Goal: Book appointment/travel/reservation

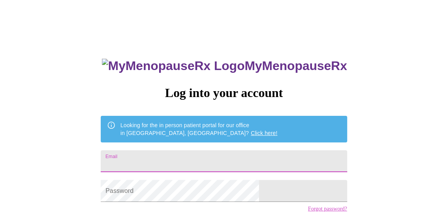
click at [208, 164] on input "Email" at bounding box center [224, 161] width 246 height 22
type input "[EMAIL_ADDRESS][DOMAIN_NAME]"
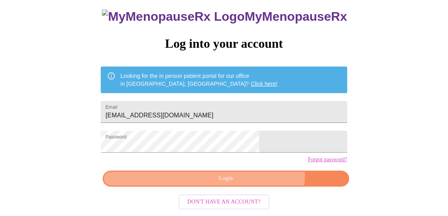
click at [248, 178] on span "Login" at bounding box center [226, 179] width 228 height 10
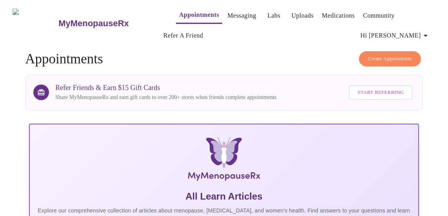
click at [227, 11] on link "Messaging" at bounding box center [241, 15] width 29 height 11
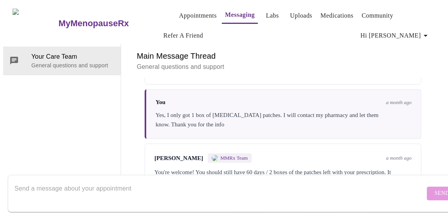
scroll to position [179, 0]
click at [56, 185] on textarea "Send a message about your appointment" at bounding box center [219, 193] width 410 height 25
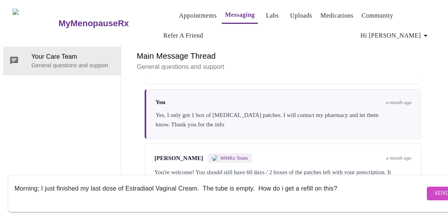
click at [282, 181] on textarea "Morning; I just finished my last dose of Estradiaol Vaginal Cream. The tube is …" at bounding box center [219, 193] width 410 height 25
drag, startPoint x: 278, startPoint y: 181, endPoint x: 258, endPoint y: 181, distance: 19.6
click at [258, 181] on textarea "Morning; I just finished my last dose of Estradiaol Vaginal Cream. The tube is …" at bounding box center [219, 193] width 410 height 25
type textarea "Morning; I just finished my last dose of Estradiaol Vaginal Cream. The tube is …"
click at [434, 189] on span "Send" at bounding box center [441, 194] width 15 height 10
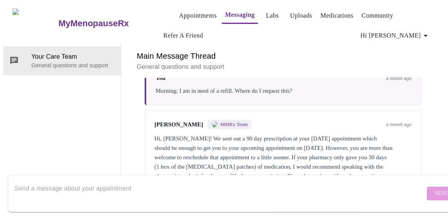
scroll to position [0, 0]
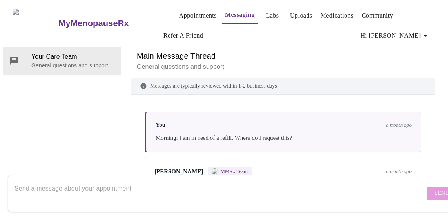
click at [266, 13] on link "Labs" at bounding box center [272, 15] width 13 height 11
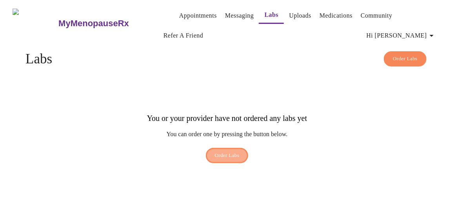
click at [234, 151] on span "Order Labs" at bounding box center [227, 155] width 25 height 9
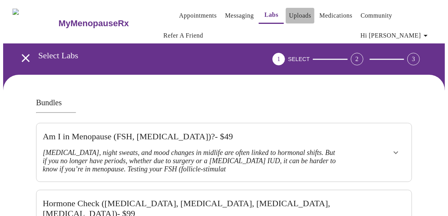
click at [291, 13] on link "Uploads" at bounding box center [300, 15] width 22 height 11
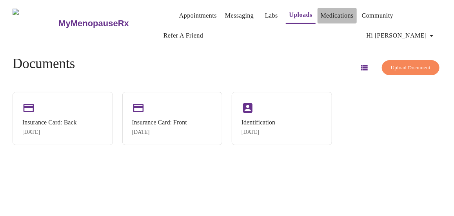
click at [331, 13] on link "Medications" at bounding box center [336, 15] width 33 height 11
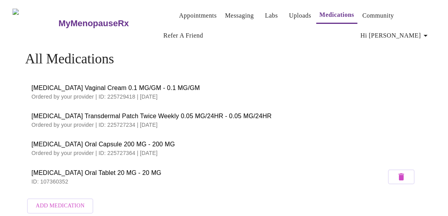
click at [82, 93] on p "Ordered by your provider | ID: 225729418 | [DATE]" at bounding box center [223, 97] width 385 height 8
click at [181, 14] on link "Appointments" at bounding box center [198, 15] width 38 height 11
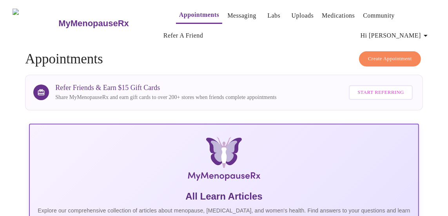
click at [227, 13] on link "Messaging" at bounding box center [241, 15] width 29 height 11
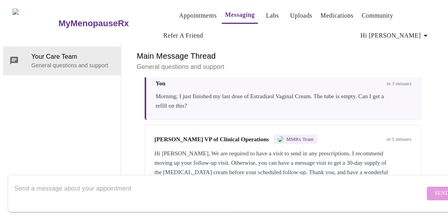
scroll to position [313, 0]
click at [122, 183] on textarea "Send a message about your appointment" at bounding box center [219, 193] width 410 height 25
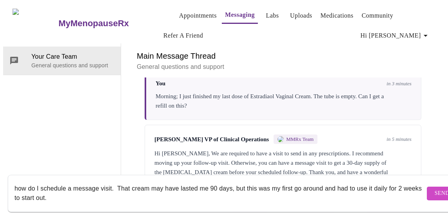
type textarea "how do I schedule a message visit. That cream may have lasted me 90 days, but t…"
click at [434, 189] on span "Send" at bounding box center [441, 194] width 15 height 10
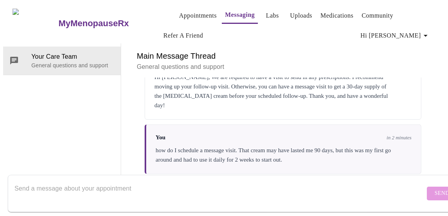
scroll to position [437, 0]
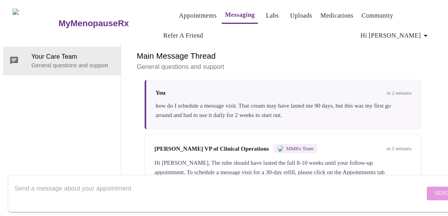
click at [126, 183] on textarea "Send a message about your appointment" at bounding box center [219, 193] width 410 height 25
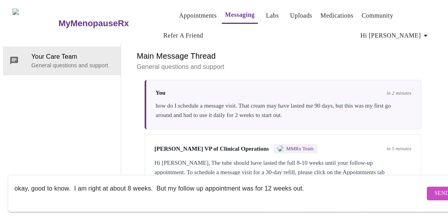
drag, startPoint x: 254, startPoint y: 180, endPoint x: 244, endPoint y: 181, distance: 10.2
click at [244, 181] on textarea "okay, good to know. I am right at about 8 weeks. But my follow up appointment w…" at bounding box center [219, 193] width 410 height 25
click at [305, 181] on textarea "okay, good to know. I am right at about 8 weeks. But my follow up appointment i…" at bounding box center [219, 193] width 410 height 25
drag, startPoint x: 296, startPoint y: 179, endPoint x: 155, endPoint y: 180, distance: 140.2
click at [155, 181] on textarea "okay, good to know. I am right at about 8 weeks. But my follow up appointment i…" at bounding box center [219, 193] width 410 height 25
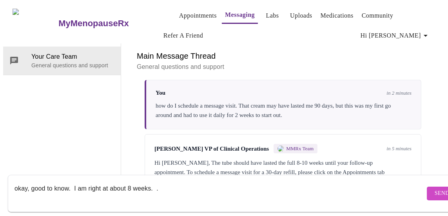
type textarea "okay, good to know. I am right at about 8 weeks. ."
click at [434, 180] on form "okay, good to know. I am right at about 8 weeks. . Send" at bounding box center [235, 193] width 455 height 37
click at [428, 187] on button "Send" at bounding box center [441, 194] width 31 height 14
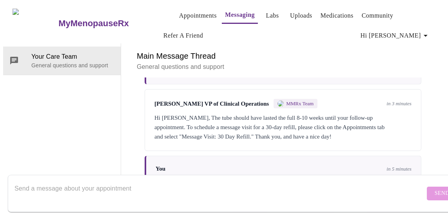
scroll to position [0, 0]
click at [179, 14] on link "Appointments" at bounding box center [198, 15] width 38 height 11
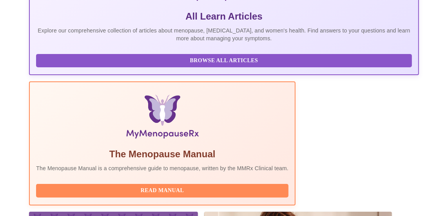
scroll to position [274, 0]
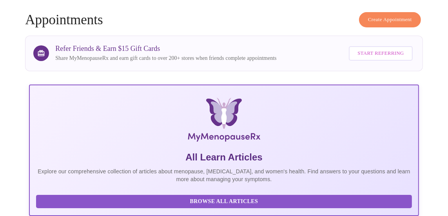
scroll to position [0, 0]
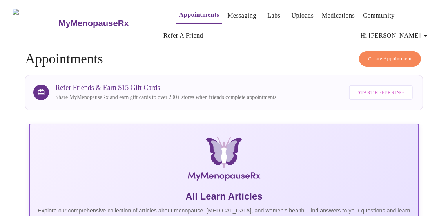
click at [399, 54] on span "Create Appointment" at bounding box center [390, 58] width 44 height 9
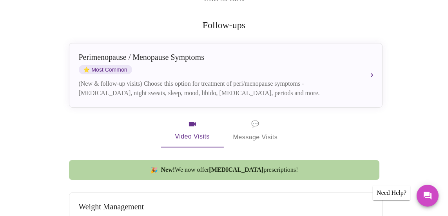
scroll to position [157, 0]
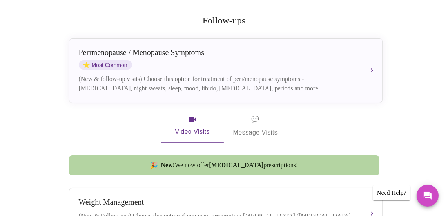
click at [258, 121] on span "💬 Message Visits" at bounding box center [255, 126] width 45 height 24
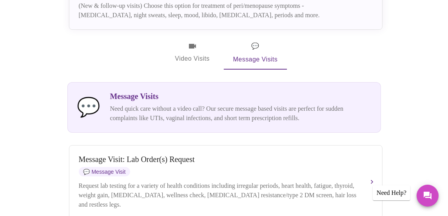
scroll to position [235, 0]
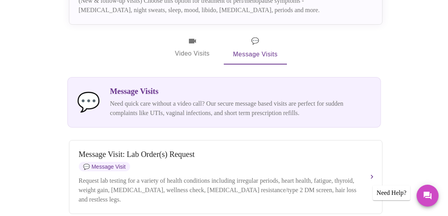
click at [180, 99] on p "Need quick care without a video call? Our secure message based visits are perfe…" at bounding box center [240, 108] width 261 height 19
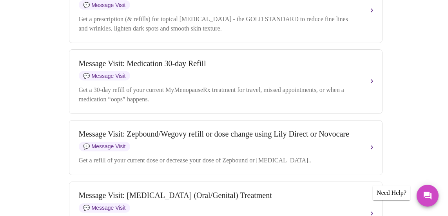
scroll to position [1018, 0]
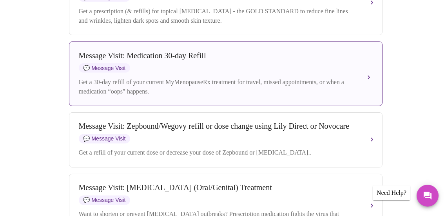
click at [141, 96] on div "Message Visit: Medication 30-day Refill 💬 Message Visit Get a 30-day refill of …" at bounding box center [226, 73] width 294 height 45
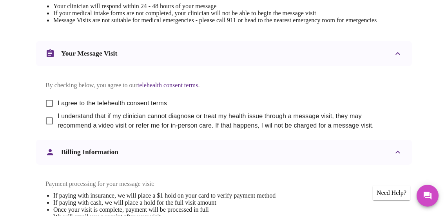
scroll to position [392, 0]
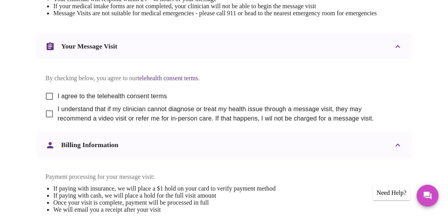
click at [47, 105] on input "I agree to the telehealth consent terms" at bounding box center [49, 96] width 16 height 16
checkbox input "true"
click at [45, 122] on input "I understand that if my clinician cannot diagnose or treat my health issue thro…" at bounding box center [49, 114] width 16 height 16
checkbox input "true"
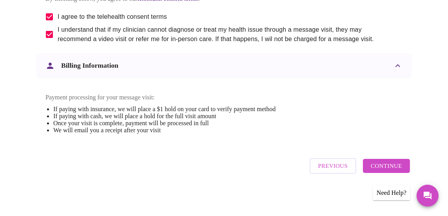
scroll to position [496, 0]
click at [393, 169] on span "Continue" at bounding box center [385, 166] width 31 height 10
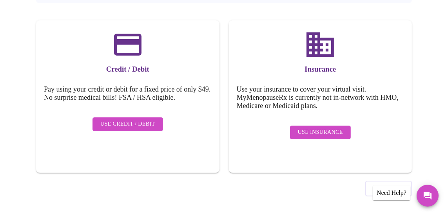
click at [319, 128] on span "Use Insurance" at bounding box center [320, 133] width 45 height 10
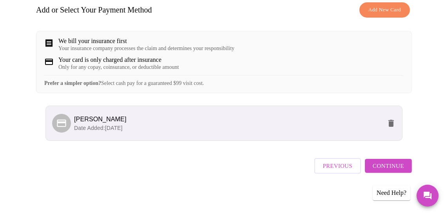
scroll to position [77, 0]
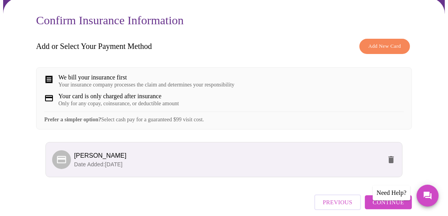
click at [71, 74] on div "We bill your insurance first" at bounding box center [146, 77] width 176 height 7
click at [41, 75] on div "We bill your insurance first Your insurance company processes the claim and det…" at bounding box center [224, 98] width 376 height 62
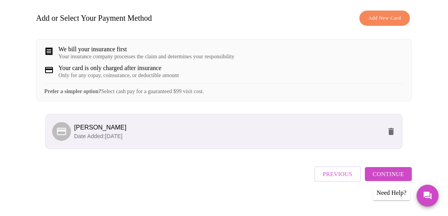
scroll to position [116, 0]
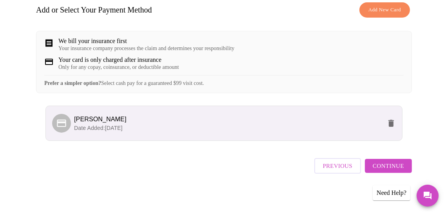
click at [382, 168] on span "Continue" at bounding box center [387, 166] width 31 height 10
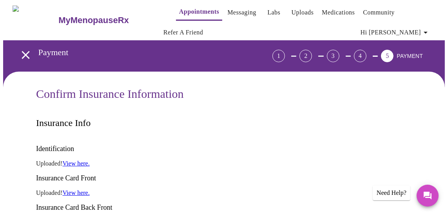
scroll to position [0, 0]
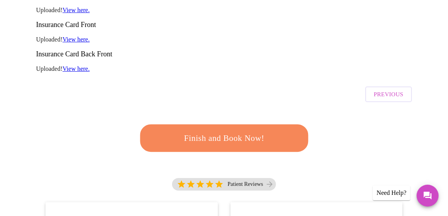
click at [234, 131] on span "Finish and Book Now!" at bounding box center [224, 138] width 145 height 14
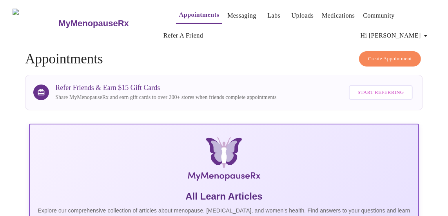
click at [193, 11] on link "Appointments" at bounding box center [199, 14] width 40 height 11
click at [385, 54] on span "Create Appointment" at bounding box center [390, 58] width 44 height 9
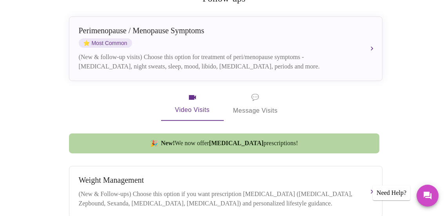
scroll to position [178, 0]
click at [254, 92] on span "💬" at bounding box center [255, 97] width 8 height 11
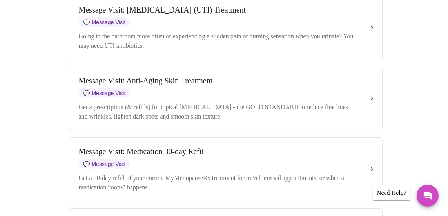
scroll to position [961, 0]
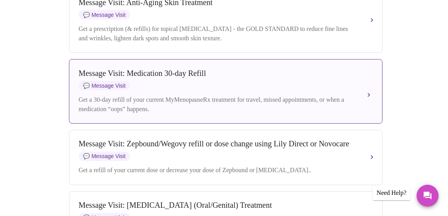
click at [159, 90] on div "Message Visit: Medication 30-day Refill 💬 Message Visit" at bounding box center [218, 80] width 278 height 22
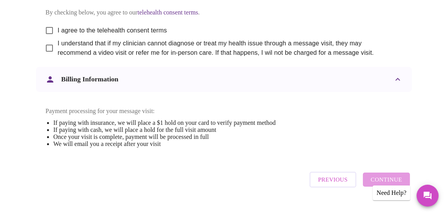
scroll to position [417, 0]
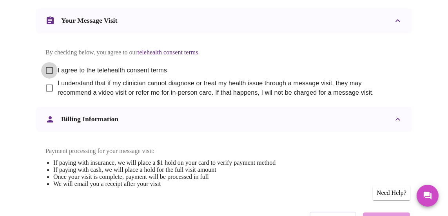
click at [46, 79] on input "I agree to the telehealth consent terms" at bounding box center [49, 70] width 16 height 16
checkbox input "true"
click at [45, 96] on input "I understand that if my clinician cannot diagnose or treat my health issue thro…" at bounding box center [49, 88] width 16 height 16
checkbox input "true"
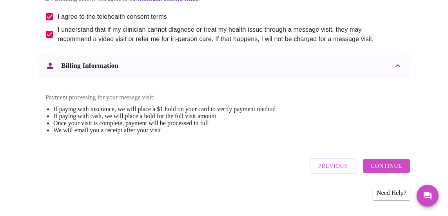
click at [383, 166] on span "Continue" at bounding box center [385, 166] width 31 height 10
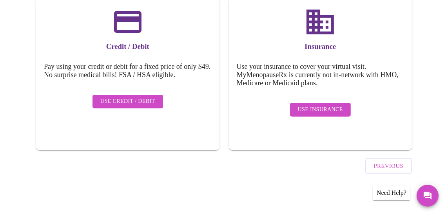
scroll to position [127, 0]
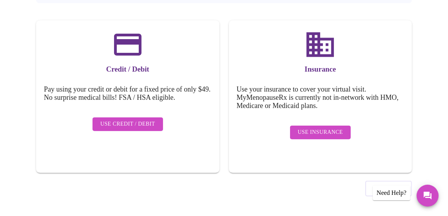
click at [114, 119] on span "Use Credit / Debit" at bounding box center [127, 124] width 55 height 10
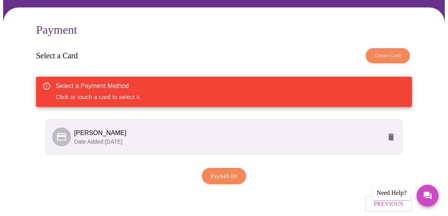
scroll to position [78, 0]
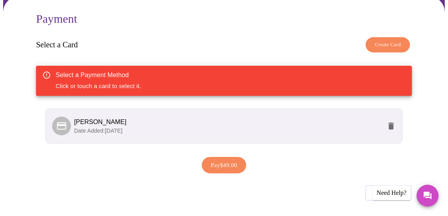
click at [85, 121] on span "Brittney M Rowley" at bounding box center [100, 122] width 52 height 7
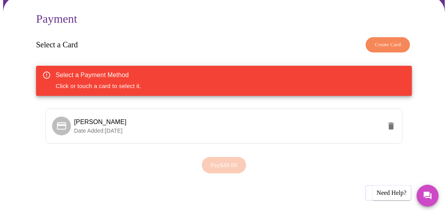
scroll to position [97, 0]
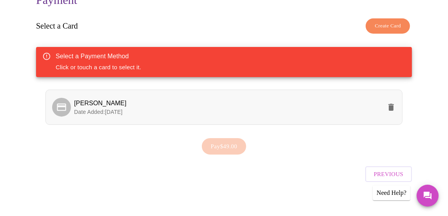
click at [79, 102] on span "Brittney M Rowley" at bounding box center [100, 103] width 52 height 7
click at [226, 142] on span "Pay $49.00" at bounding box center [224, 146] width 27 height 10
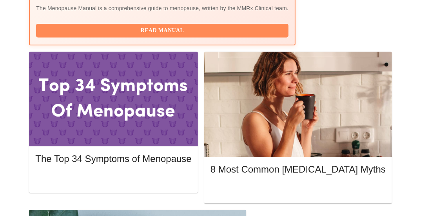
scroll to position [352, 0]
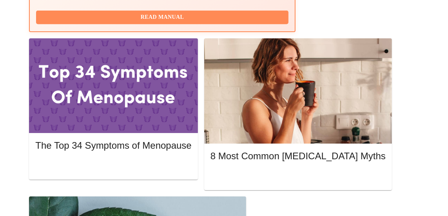
scroll to position [295, 0]
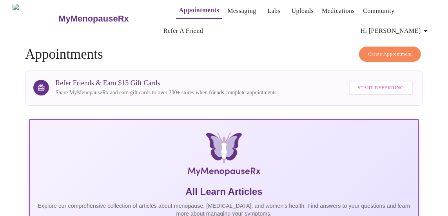
scroll to position [0, 0]
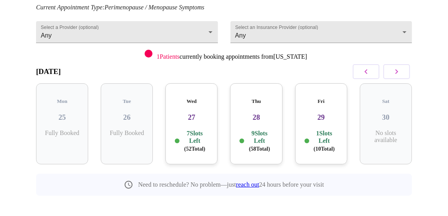
scroll to position [85, 0]
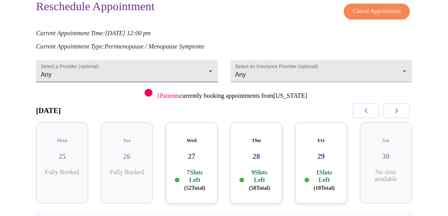
click at [99, 63] on body "MyMenopauseRx Appointments Messaging Labs Uploads Medications Community Refer a…" at bounding box center [223, 95] width 441 height 352
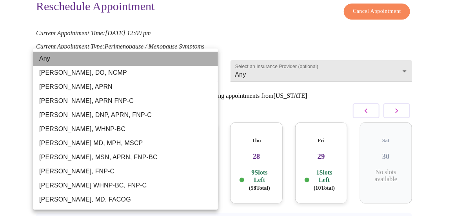
click at [99, 63] on li "Any" at bounding box center [125, 59] width 185 height 14
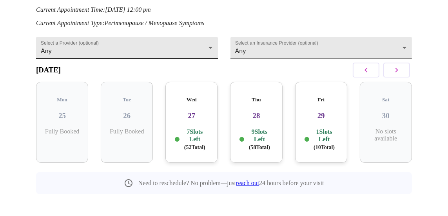
scroll to position [110, 0]
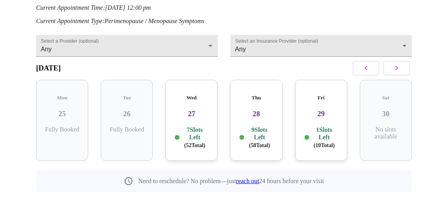
click at [191, 110] on h3 "27" at bounding box center [192, 114] width 40 height 9
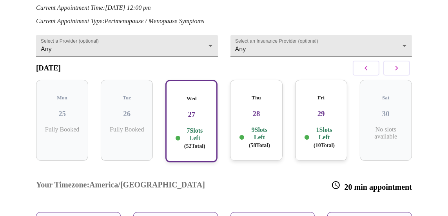
scroll to position [188, 0]
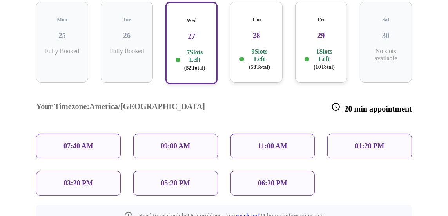
click at [169, 142] on p "09:00 AM" at bounding box center [176, 146] width 30 height 8
click at [197, 32] on h3 "27" at bounding box center [191, 36] width 38 height 9
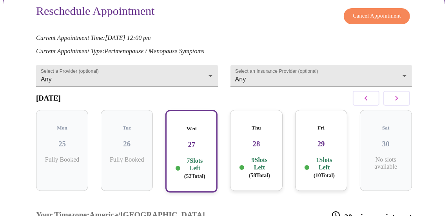
scroll to position [71, 0]
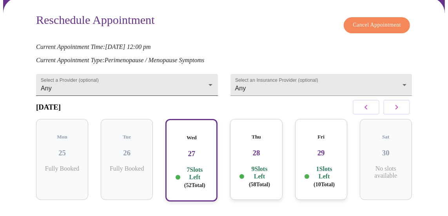
click at [139, 84] on body "MyMenopauseRx Appointments Messaging Labs Uploads Medications Community Refer a…" at bounding box center [223, 171] width 441 height 479
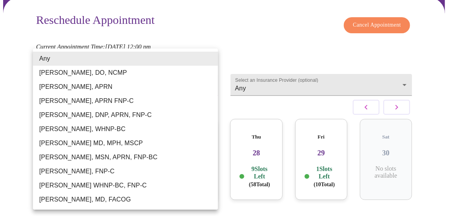
click at [101, 171] on li "[PERSON_NAME], FNP-C" at bounding box center [125, 171] width 185 height 14
type input "[PERSON_NAME], FNP-C"
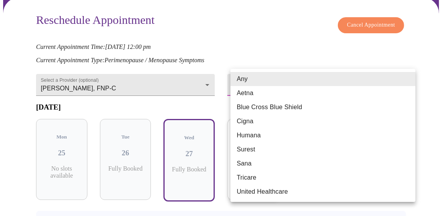
click at [279, 83] on body "MyMenopauseRx Appointments Messaging Labs Uploads Medications Community Refer a…" at bounding box center [223, 115] width 441 height 367
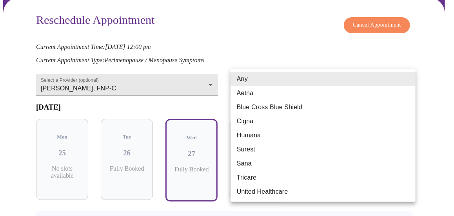
click at [279, 107] on li "Blue Cross Blue Shield" at bounding box center [322, 107] width 185 height 14
type input "Blue Cross Blue Shield"
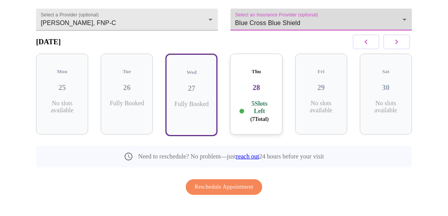
scroll to position [141, 0]
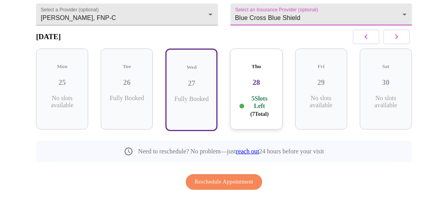
click at [258, 78] on h3 "28" at bounding box center [256, 82] width 40 height 9
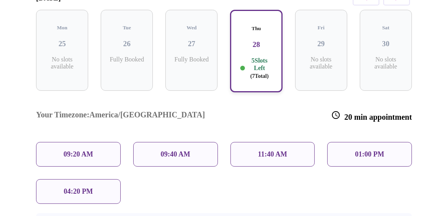
scroll to position [220, 0]
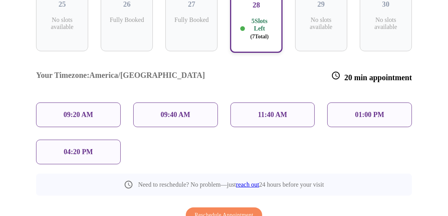
click at [87, 111] on p "09:20 AM" at bounding box center [78, 115] width 30 height 8
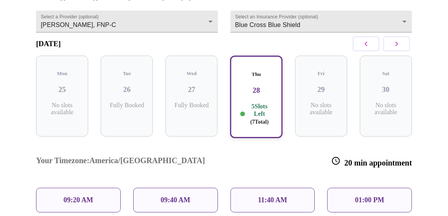
scroll to position [205, 0]
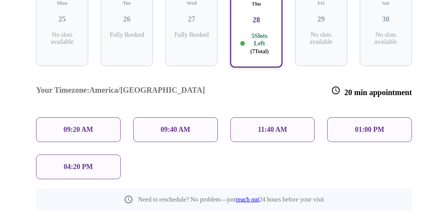
click at [80, 126] on p "09:20 AM" at bounding box center [78, 130] width 30 height 8
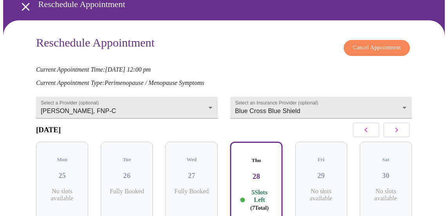
click at [257, 180] on div "Thu 28 5 Slots Left ( 7 Total)" at bounding box center [256, 183] width 52 height 83
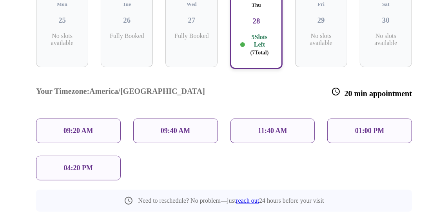
scroll to position [205, 0]
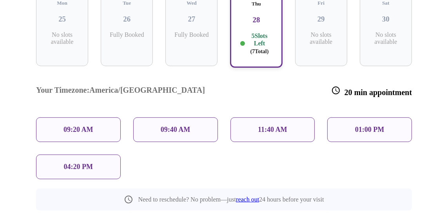
click at [180, 126] on p "09:40 AM" at bounding box center [176, 130] width 30 height 8
click at [98, 117] on div "09:20 AM" at bounding box center [78, 129] width 85 height 25
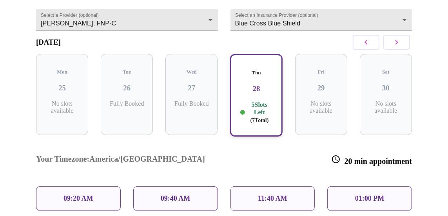
scroll to position [87, 0]
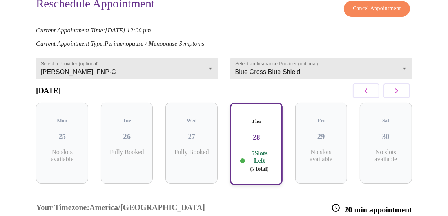
click at [264, 133] on h3 "28" at bounding box center [256, 137] width 38 height 9
click at [263, 133] on h3 "28" at bounding box center [256, 137] width 38 height 9
click at [401, 92] on icon "button" at bounding box center [396, 90] width 9 height 9
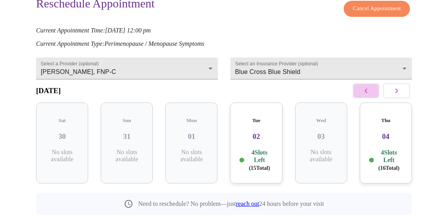
click at [367, 93] on icon "button" at bounding box center [365, 90] width 9 height 9
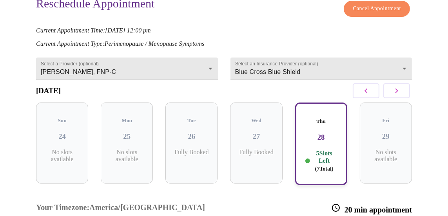
click at [398, 91] on icon "button" at bounding box center [396, 90] width 9 height 9
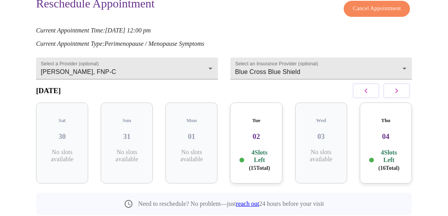
click at [257, 137] on div "Tue 02 4 Slots Left ( 15 Total)" at bounding box center [256, 143] width 52 height 81
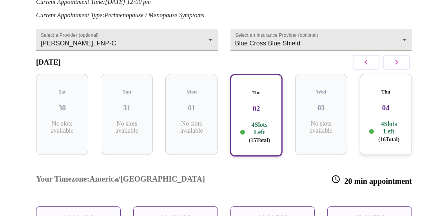
scroll to position [166, 0]
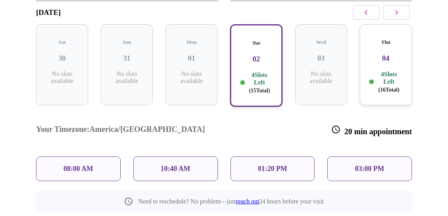
click at [64, 165] on p "08:00 AM" at bounding box center [78, 169] width 30 height 8
click at [190, 157] on div "10:40 AM" at bounding box center [175, 169] width 85 height 25
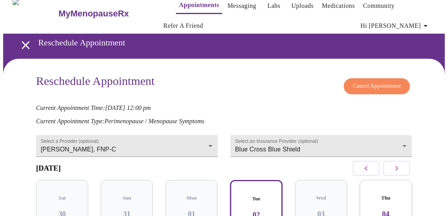
scroll to position [9, 0]
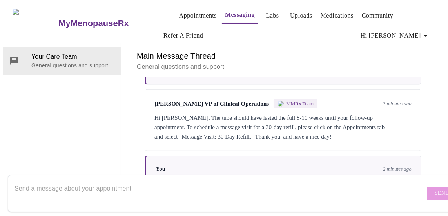
click at [290, 14] on link "Uploads" at bounding box center [301, 15] width 22 height 11
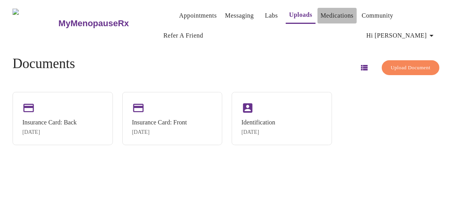
click at [334, 11] on link "Medications" at bounding box center [336, 15] width 33 height 11
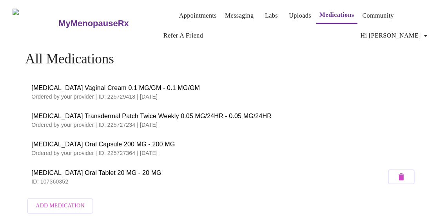
click at [179, 10] on link "Appointments" at bounding box center [198, 15] width 38 height 11
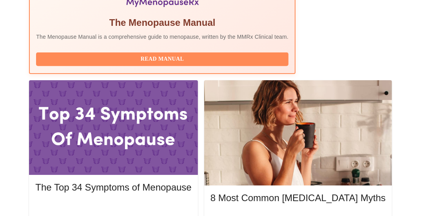
scroll to position [352, 0]
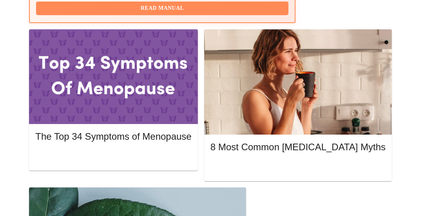
scroll to position [373, 0]
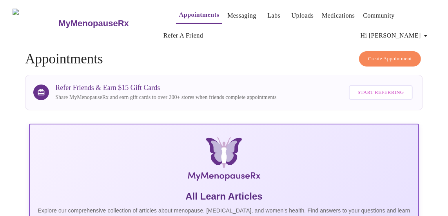
scroll to position [0, 0]
click at [395, 55] on span "Create Appointment" at bounding box center [390, 58] width 44 height 9
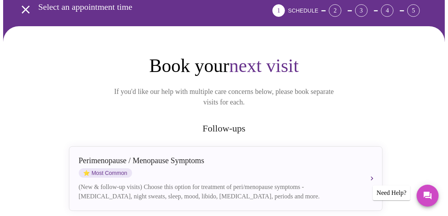
scroll to position [157, 0]
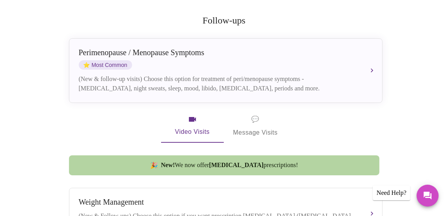
click at [250, 119] on span "💬 Message Visits" at bounding box center [255, 126] width 45 height 24
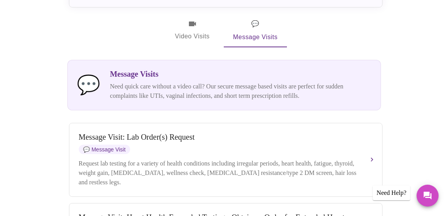
scroll to position [274, 0]
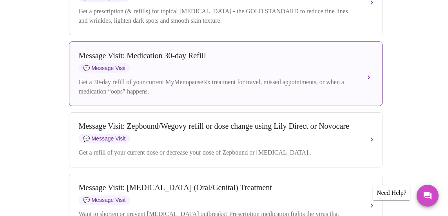
click at [161, 96] on div "Message Visit: Medication 30-day Refill 💬 Message Visit Get a 30-day refill of …" at bounding box center [226, 73] width 294 height 45
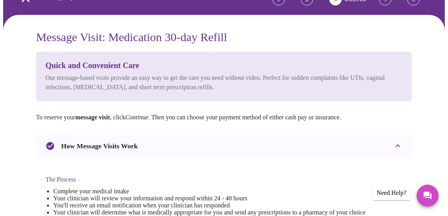
scroll to position [0, 0]
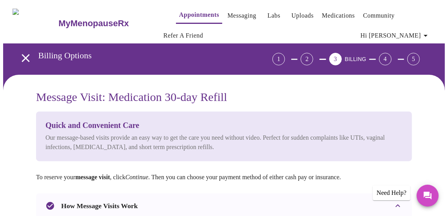
click at [186, 10] on link "Appointments" at bounding box center [199, 14] width 40 height 11
drag, startPoint x: 208, startPoint y: 130, endPoint x: 129, endPoint y: 89, distance: 89.1
click at [208, 130] on div "Quick and Convenient Care Our message-based visits provide an easy way to get t…" at bounding box center [223, 136] width 357 height 31
click at [58, 18] on h3 "MyMenopauseRx" at bounding box center [93, 23] width 70 height 10
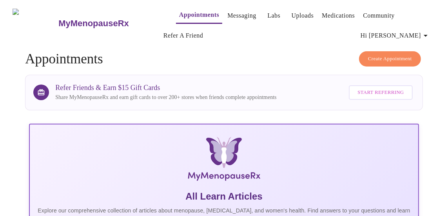
click at [421, 31] on span "Hi [PERSON_NAME]" at bounding box center [395, 35] width 70 height 11
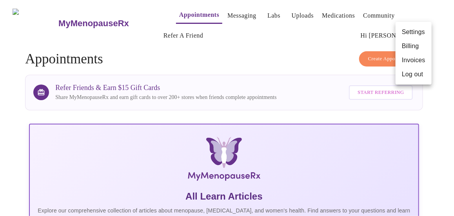
click at [228, 56] on div at bounding box center [227, 108] width 454 height 216
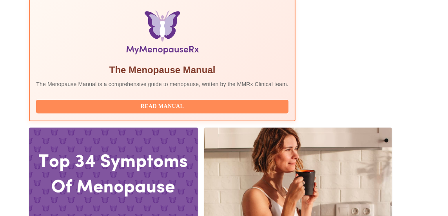
scroll to position [313, 0]
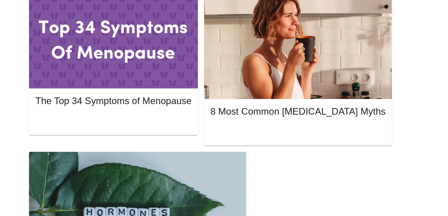
scroll to position [431, 0]
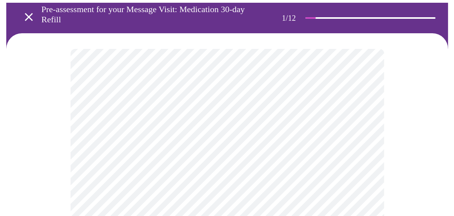
scroll to position [78, 0]
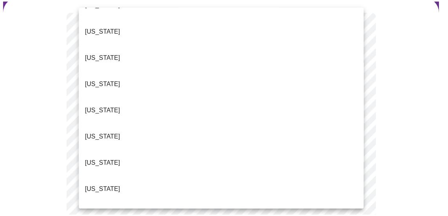
scroll to position [117, 0]
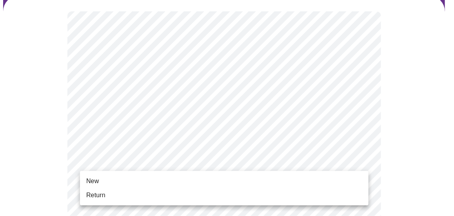
click at [103, 192] on span "Return" at bounding box center [95, 195] width 19 height 9
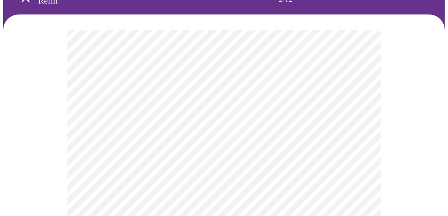
scroll to position [78, 0]
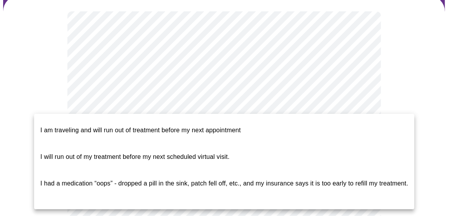
click at [104, 154] on span "I will run out of my treatment before my next scheduled virtual visit." at bounding box center [134, 157] width 189 height 7
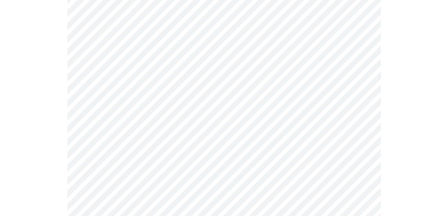
scroll to position [157, 0]
click at [44, 126] on div at bounding box center [223, 196] width 441 height 558
click at [39, 163] on div at bounding box center [223, 187] width 441 height 541
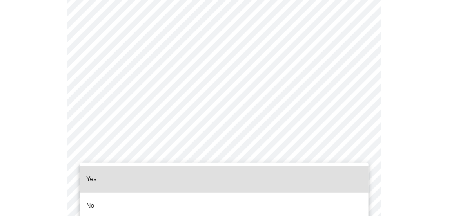
click at [90, 178] on span "Yes" at bounding box center [91, 179] width 11 height 22
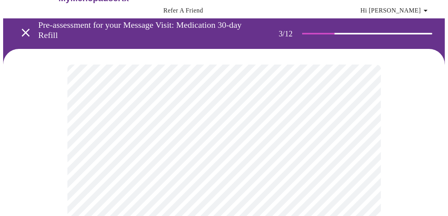
scroll to position [39, 0]
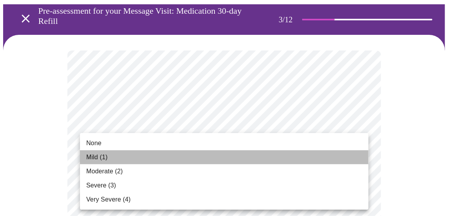
click at [106, 159] on span "Mild (1)" at bounding box center [97, 157] width 22 height 9
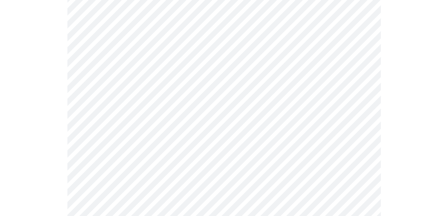
scroll to position [157, 0]
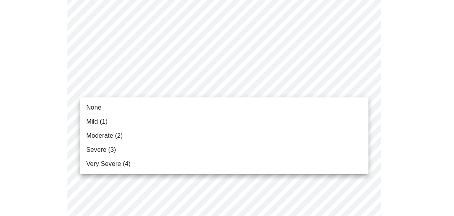
click at [96, 108] on span "None" at bounding box center [93, 107] width 15 height 9
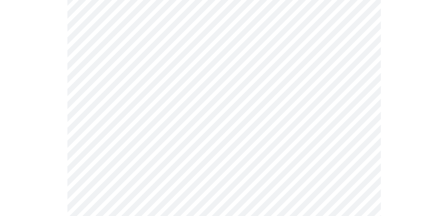
scroll to position [196, 0]
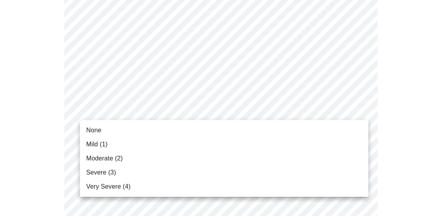
click at [110, 144] on li "Mild (1)" at bounding box center [224, 144] width 288 height 14
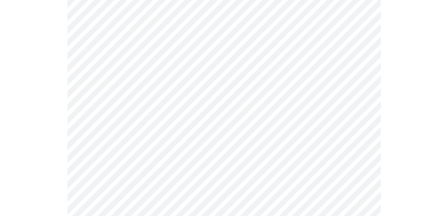
scroll to position [274, 0]
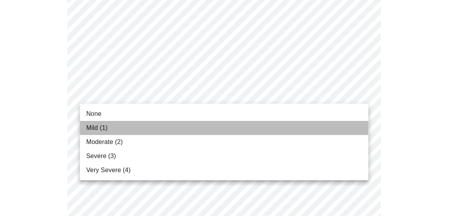
click at [103, 126] on span "Mild (1)" at bounding box center [97, 127] width 22 height 9
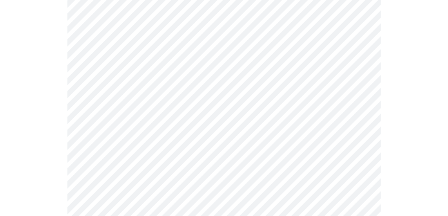
scroll to position [313, 0]
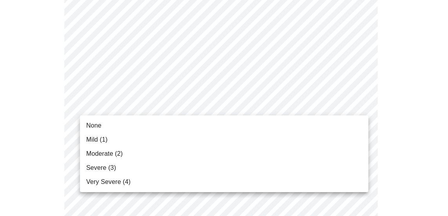
click at [109, 102] on body "MyMenopauseRx Appointments Messaging Labs Uploads Medications Community Refer a…" at bounding box center [223, 197] width 441 height 1014
click at [103, 152] on span "Moderate (2)" at bounding box center [104, 153] width 36 height 9
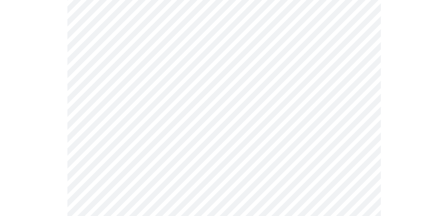
scroll to position [392, 0]
click at [111, 78] on body "MyMenopauseRx Appointments Messaging Labs Uploads Medications Community Refer a…" at bounding box center [223, 113] width 441 height 1003
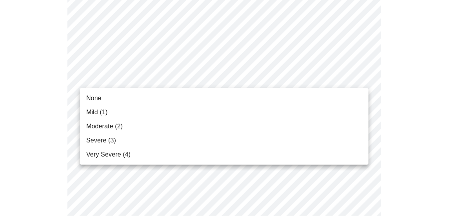
click at [105, 112] on span "Mild (1)" at bounding box center [97, 112] width 22 height 9
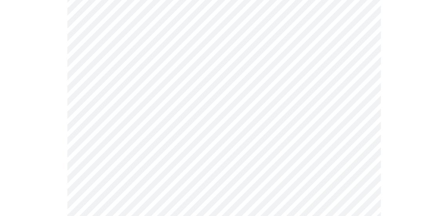
click at [94, 144] on body "MyMenopauseRx Appointments Messaging Labs Uploads Medications Community Refer a…" at bounding box center [223, 108] width 441 height 992
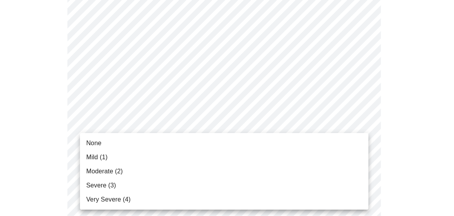
click at [96, 158] on span "Mild (1)" at bounding box center [97, 157] width 22 height 9
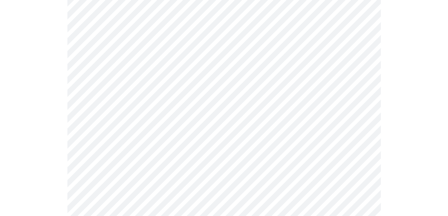
scroll to position [470, 0]
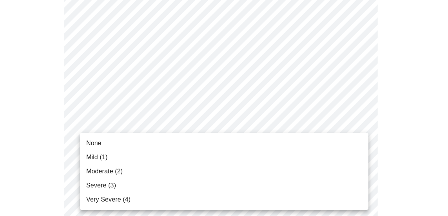
click at [127, 127] on body "MyMenopauseRx Appointments Messaging Labs Uploads Medications Community Refer a…" at bounding box center [223, 23] width 441 height 981
click at [96, 157] on span "Mild (1)" at bounding box center [97, 157] width 22 height 9
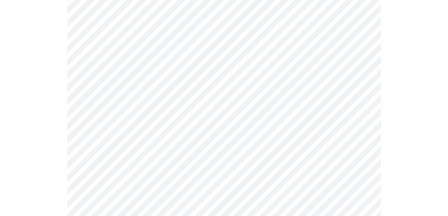
scroll to position [548, 0]
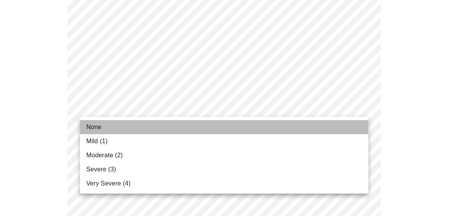
click at [96, 128] on span "None" at bounding box center [93, 127] width 15 height 9
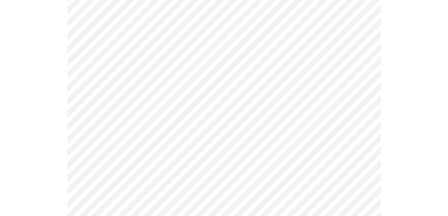
scroll to position [587, 0]
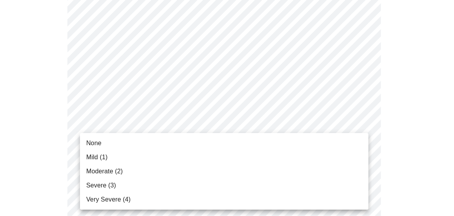
click at [98, 155] on span "Mild (1)" at bounding box center [97, 157] width 22 height 9
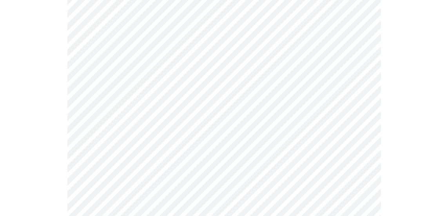
scroll to position [666, 0]
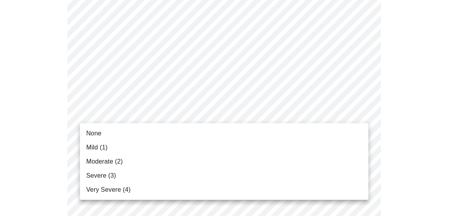
click at [114, 164] on span "Moderate (2)" at bounding box center [104, 161] width 36 height 9
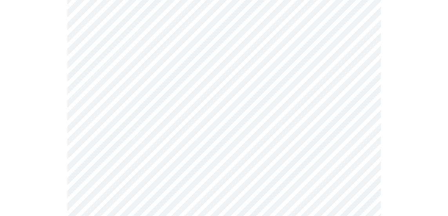
scroll to position [313, 0]
click at [111, 141] on body "MyMenopauseRx Appointments Messaging Labs Uploads Medications Community Refer a…" at bounding box center [226, 68] width 447 height 757
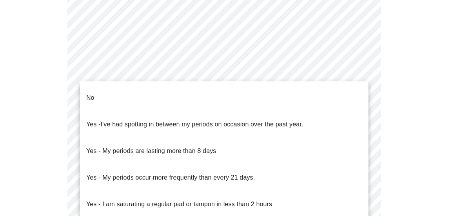
click at [100, 92] on li "No" at bounding box center [224, 98] width 288 height 27
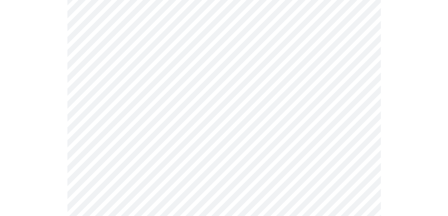
scroll to position [392, 0]
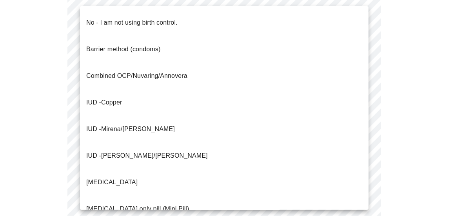
click at [107, 18] on p "No - I am not using birth control." at bounding box center [131, 22] width 91 height 9
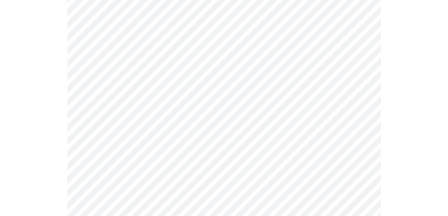
scroll to position [470, 0]
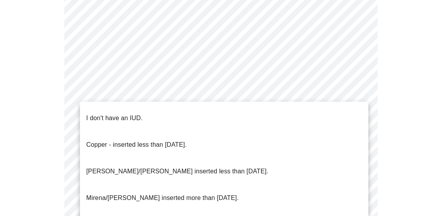
click at [124, 114] on p "I don't have an IUD." at bounding box center [114, 118] width 56 height 9
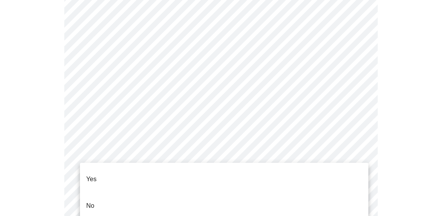
click at [96, 175] on p "Yes" at bounding box center [91, 179] width 11 height 9
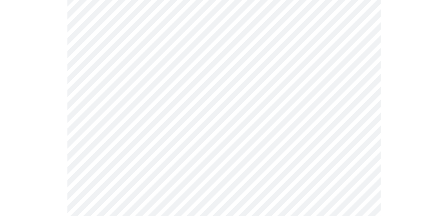
scroll to position [117, 0]
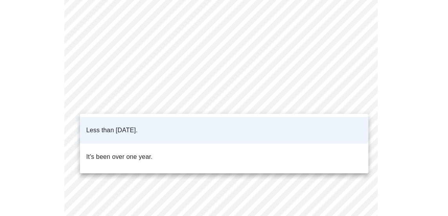
click at [180, 98] on body "MyMenopauseRx Appointments Messaging Labs Uploads Medications Community Refer a…" at bounding box center [223, 183] width 441 height 595
click at [124, 126] on p "Less than [DATE]." at bounding box center [111, 130] width 51 height 9
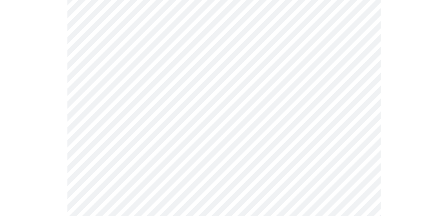
scroll to position [157, 0]
click at [157, 128] on body "MyMenopauseRx Appointments Messaging Labs Uploads Medications Community Refer a…" at bounding box center [223, 143] width 441 height 595
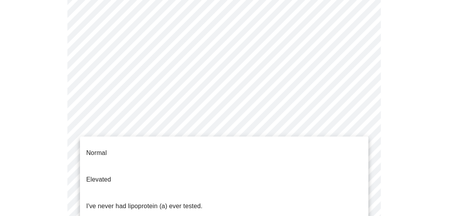
click at [144, 121] on div at bounding box center [227, 108] width 454 height 216
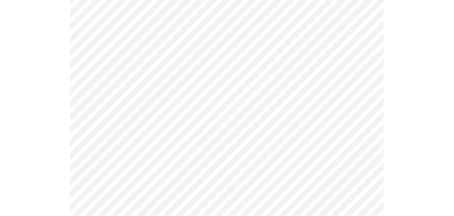
click at [247, 128] on body "MyMenopauseRx Appointments Messaging Labs Uploads Medications Community Refer a…" at bounding box center [226, 143] width 447 height 595
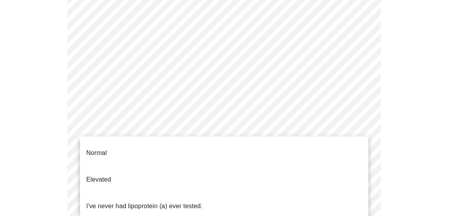
click at [107, 148] on p "Normal" at bounding box center [96, 152] width 20 height 9
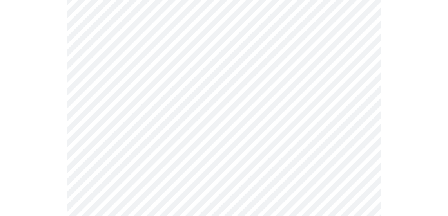
scroll to position [2076, 0]
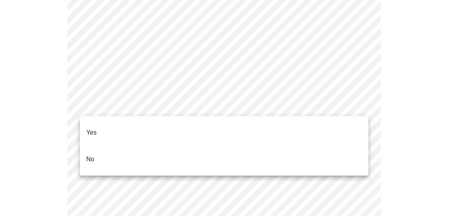
click at [92, 152] on span "No" at bounding box center [90, 159] width 8 height 22
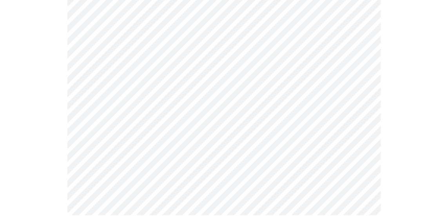
scroll to position [484, 0]
